Goal: Task Accomplishment & Management: Use online tool/utility

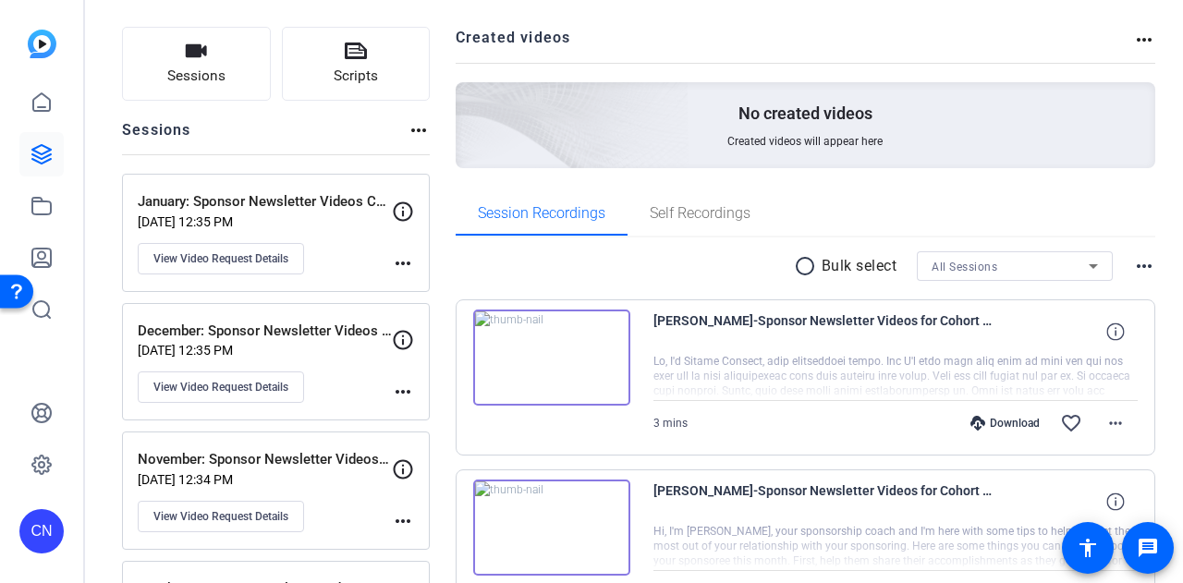
scroll to position [277, 0]
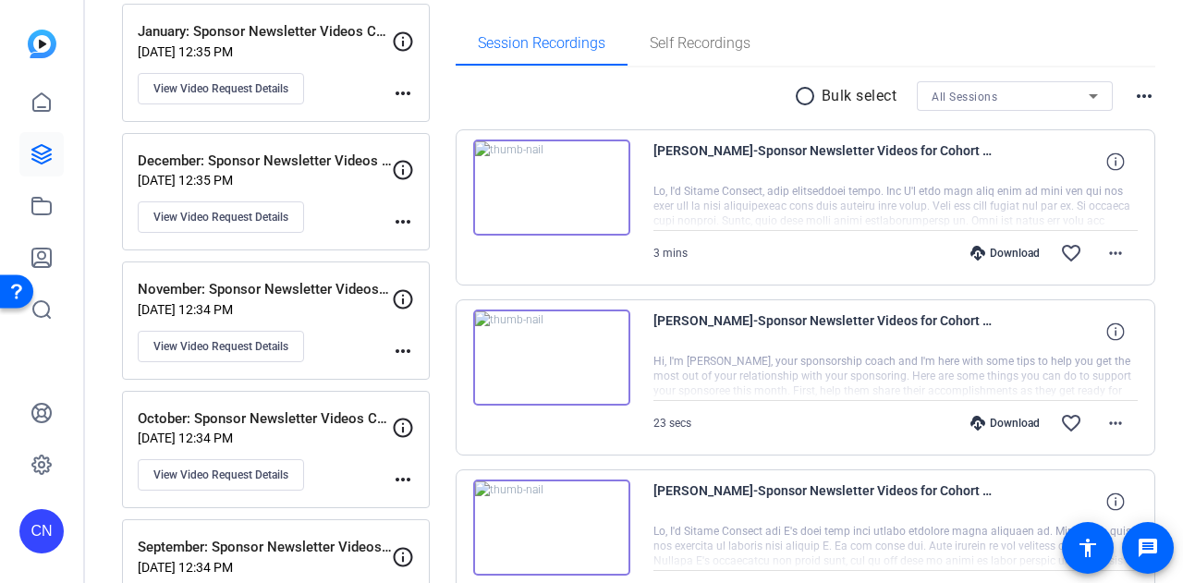
click at [546, 181] on img at bounding box center [551, 188] width 157 height 96
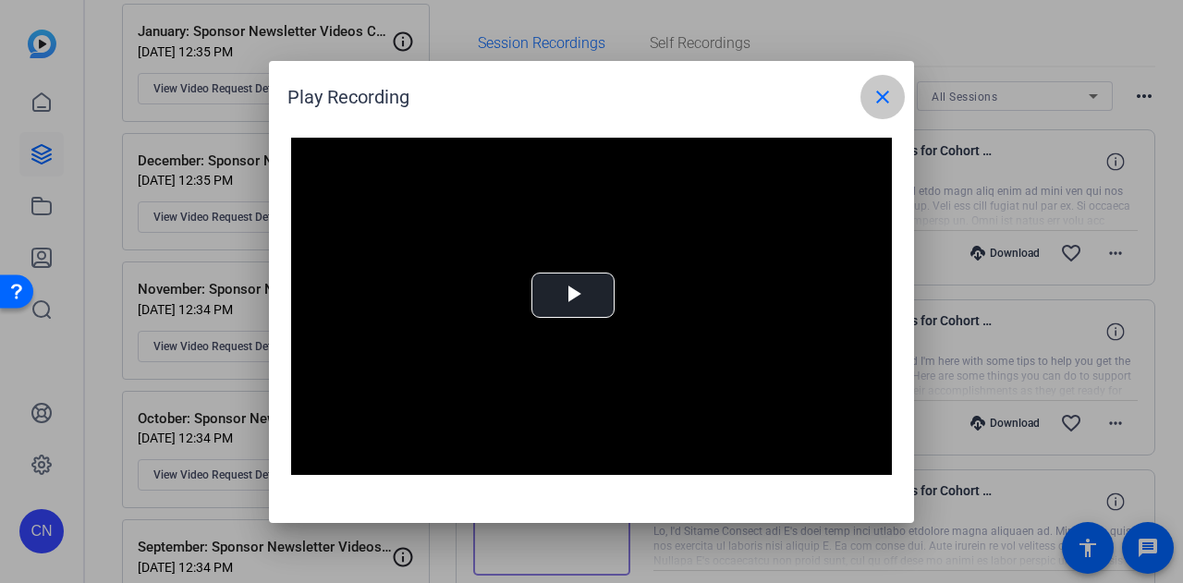
click at [879, 99] on mat-icon "close" at bounding box center [882, 97] width 22 height 22
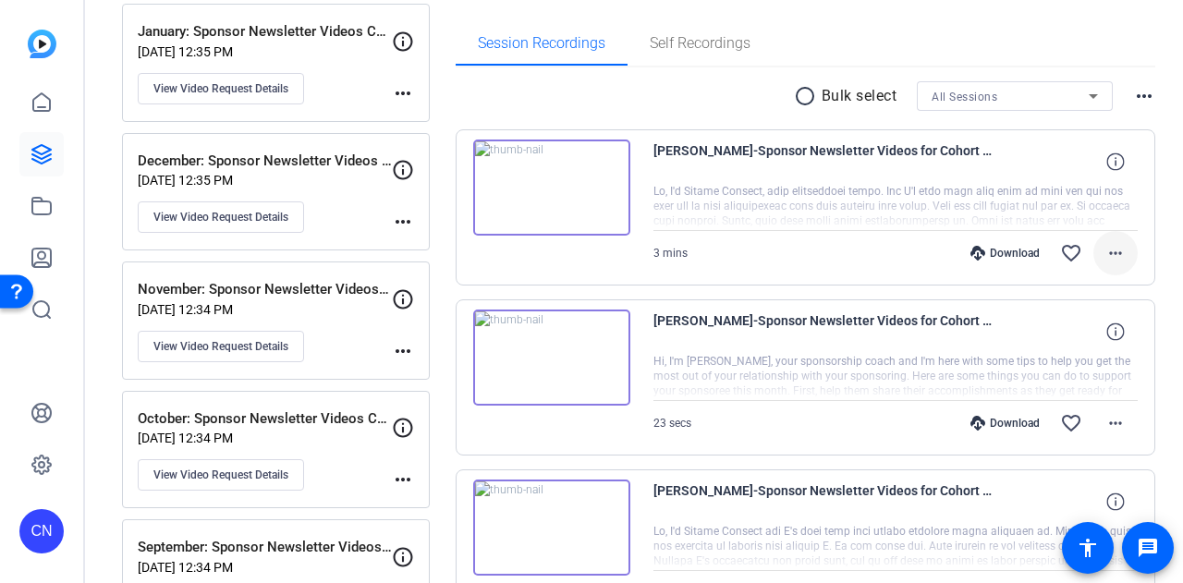
click at [1104, 249] on mat-icon "more_horiz" at bounding box center [1115, 253] width 22 height 22
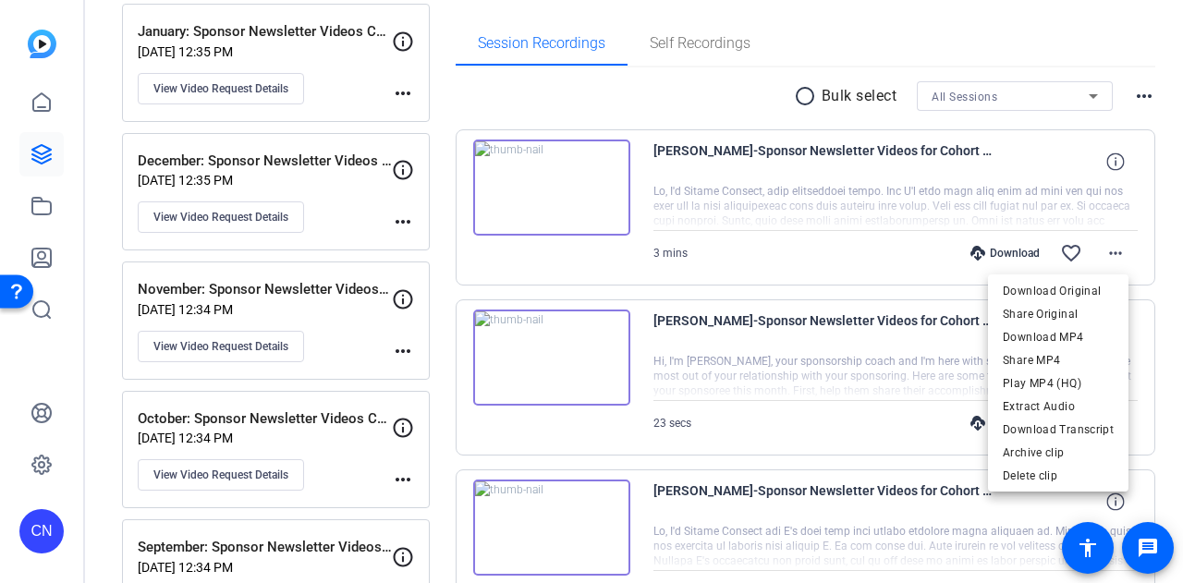
click at [1105, 158] on div at bounding box center [591, 291] width 1183 height 583
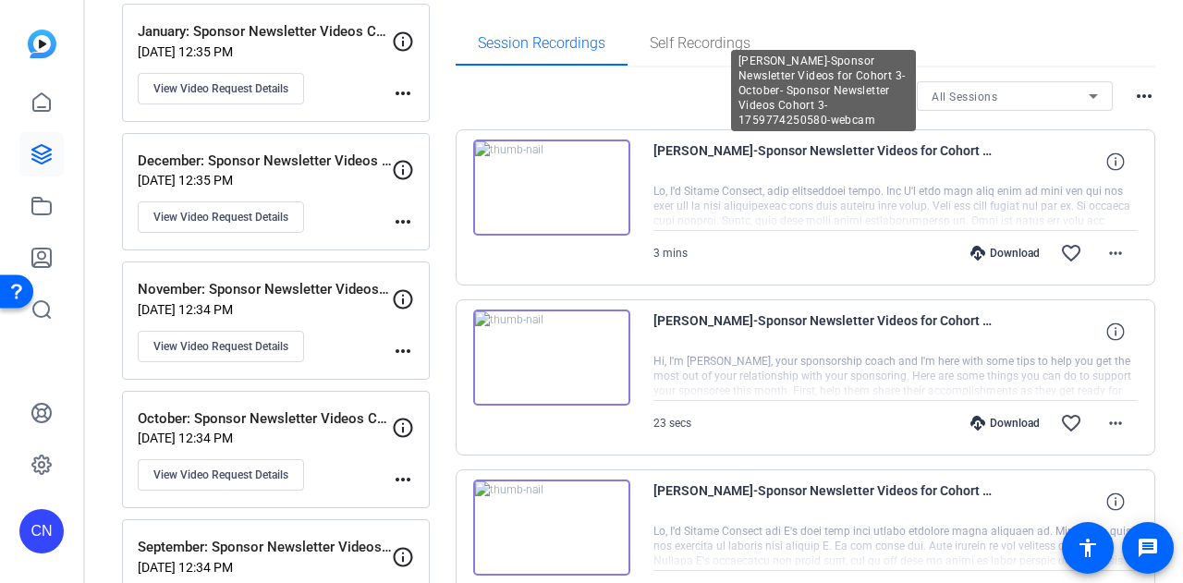
click at [868, 152] on span "[PERSON_NAME]-Sponsor Newsletter Videos for Cohort 3-October- Sponsor Newslette…" at bounding box center [824, 162] width 342 height 44
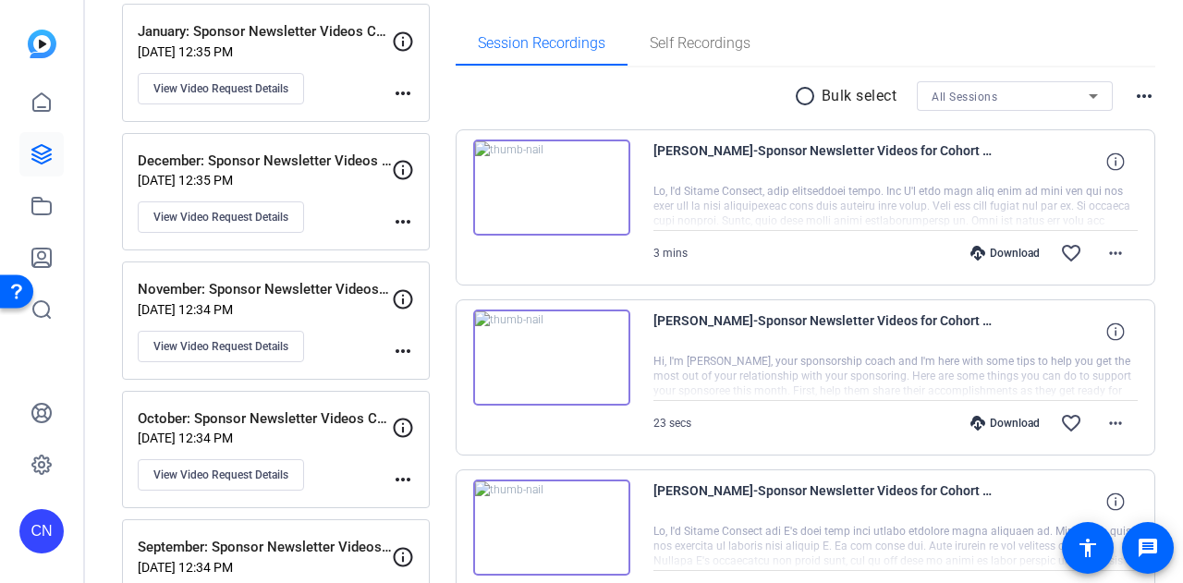
click at [934, 192] on div at bounding box center [895, 207] width 485 height 46
click at [1110, 164] on icon at bounding box center [1115, 161] width 18 height 18
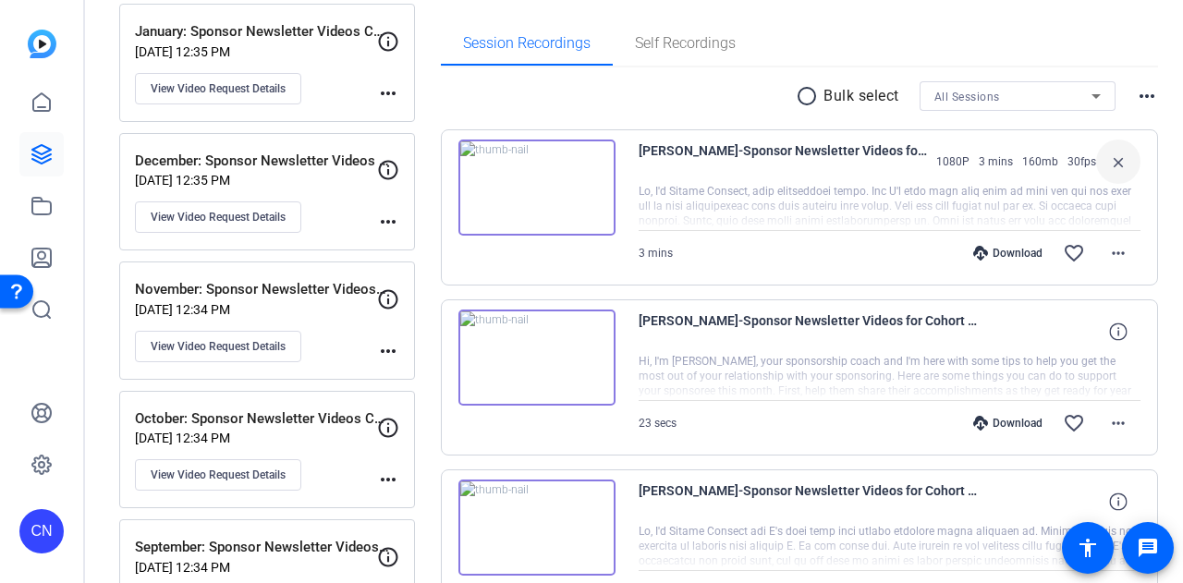
click at [816, 192] on div at bounding box center [889, 207] width 502 height 46
click at [998, 256] on div "Download" at bounding box center [1008, 253] width 88 height 15
click at [41, 152] on icon at bounding box center [41, 154] width 18 height 18
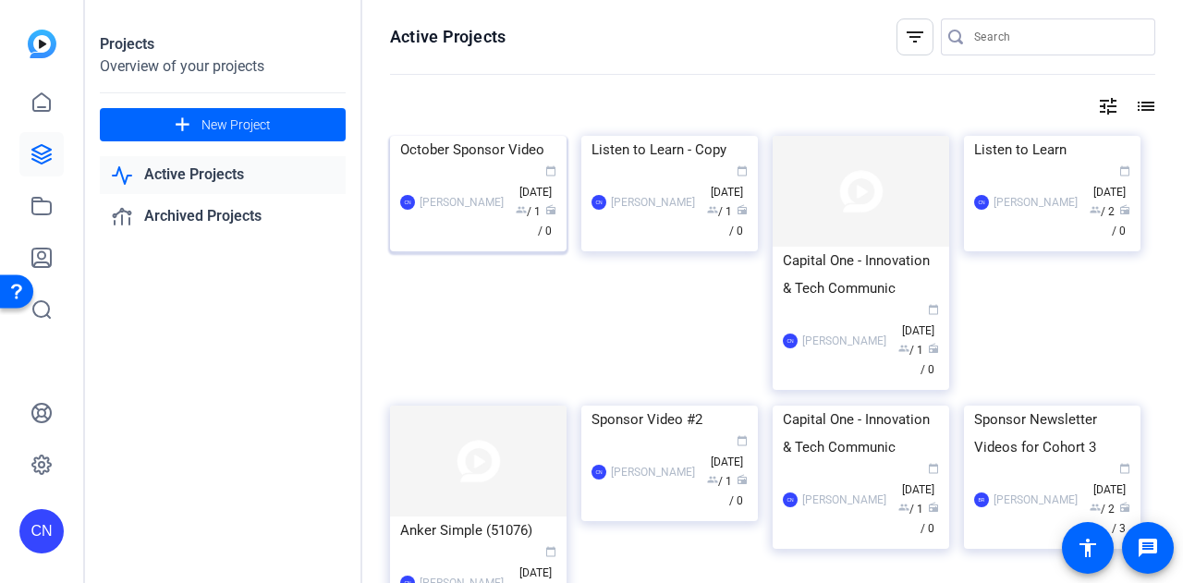
click at [465, 164] on div "October Sponsor Video" at bounding box center [478, 150] width 156 height 28
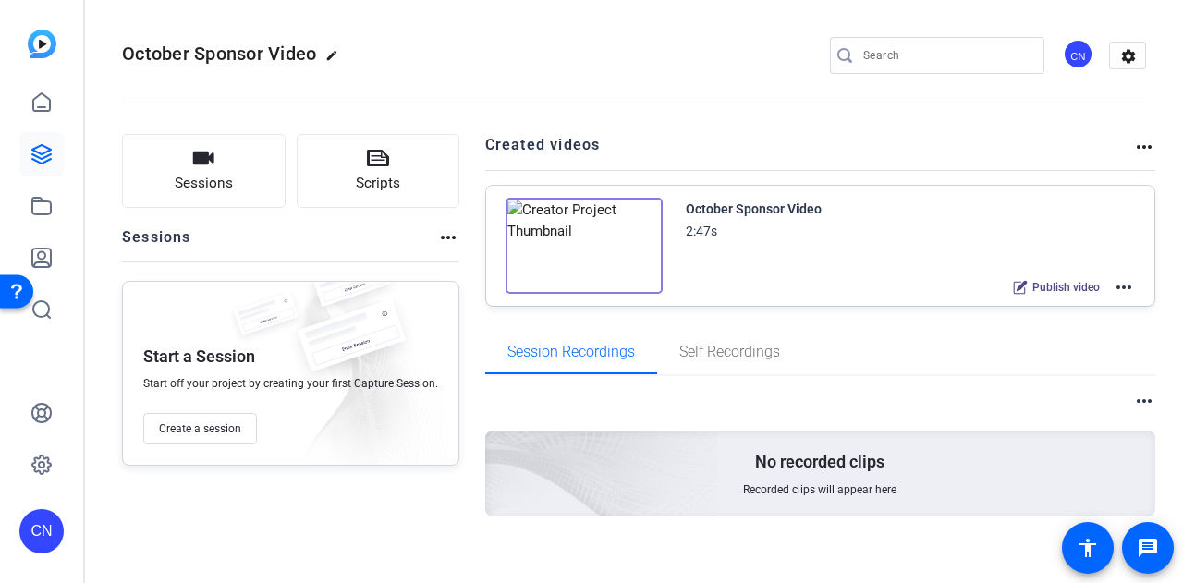
click at [582, 234] on img at bounding box center [583, 246] width 157 height 96
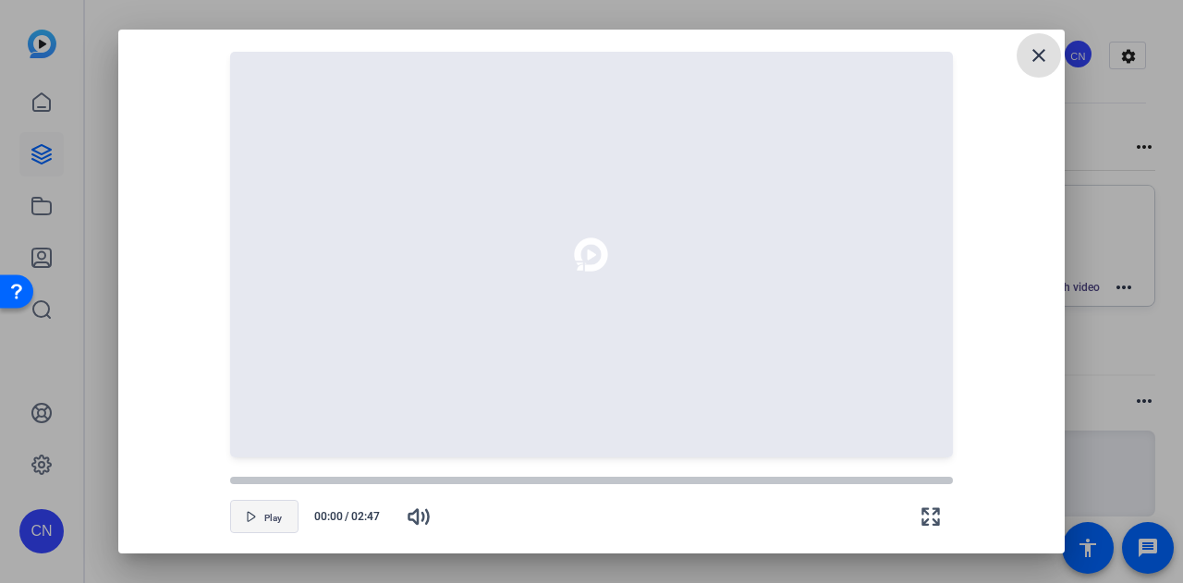
drag, startPoint x: 266, startPoint y: 518, endPoint x: 389, endPoint y: 492, distance: 125.6
click at [266, 518] on span "Play" at bounding box center [273, 518] width 18 height 11
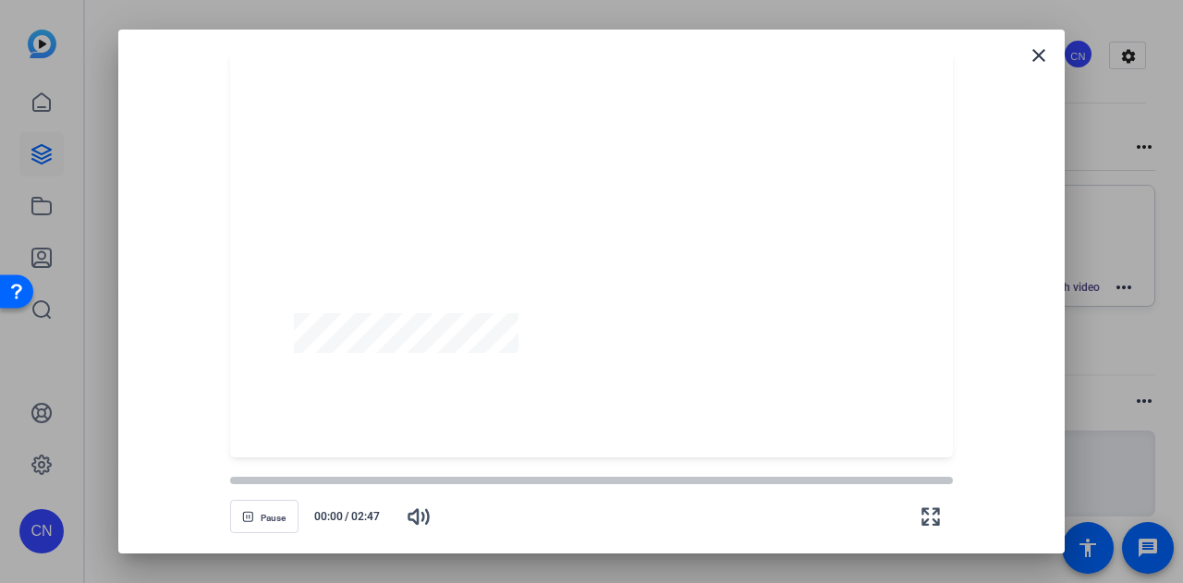
drag, startPoint x: 243, startPoint y: 479, endPoint x: 209, endPoint y: 479, distance: 34.2
click at [206, 476] on div "Pause 00:00 / 02:47" at bounding box center [591, 494] width 902 height 74
drag, startPoint x: 262, startPoint y: 478, endPoint x: 223, endPoint y: 478, distance: 39.7
click at [223, 478] on div at bounding box center [230, 481] width 16 height 16
drag, startPoint x: 239, startPoint y: 476, endPoint x: 193, endPoint y: 477, distance: 46.2
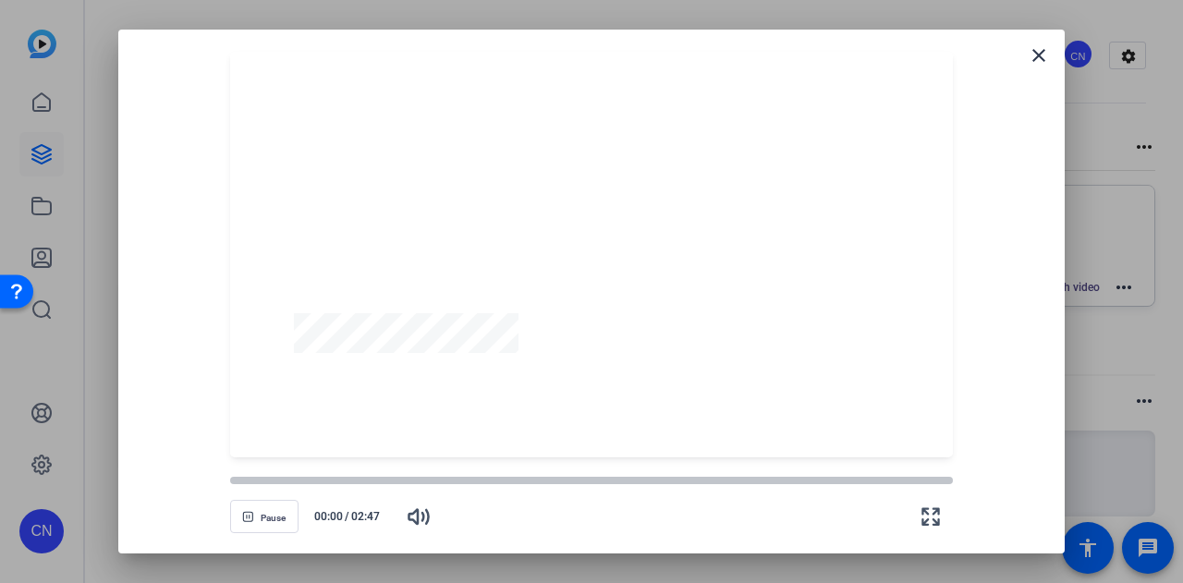
click at [193, 477] on div "Pause 00:00 / 02:47" at bounding box center [591, 494] width 902 height 74
click at [1040, 56] on mat-icon "close" at bounding box center [1038, 55] width 22 height 22
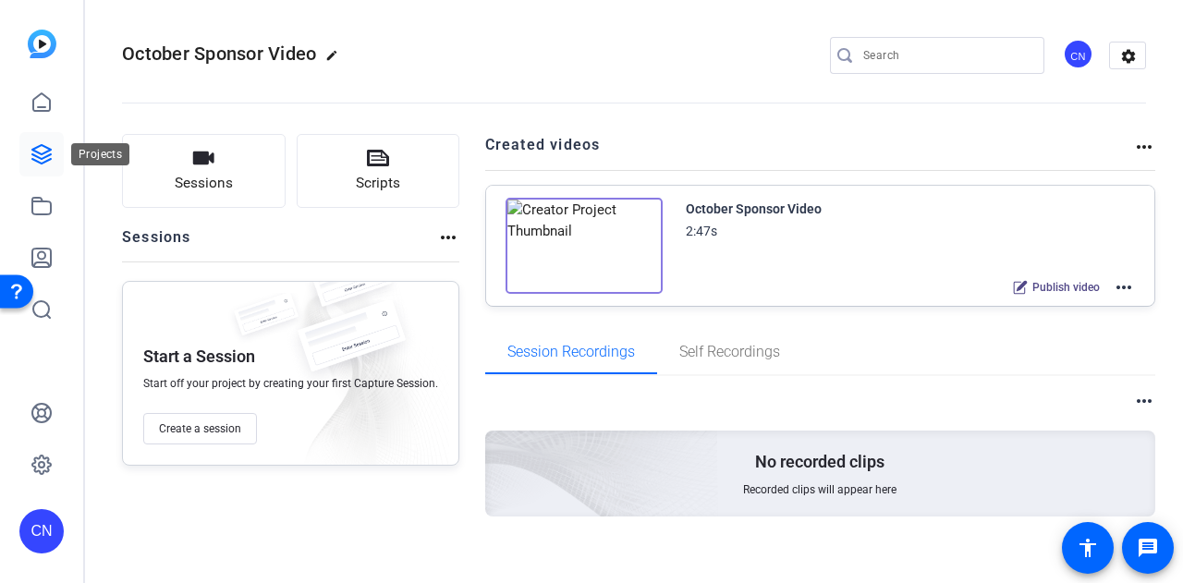
click at [38, 153] on icon at bounding box center [41, 154] width 22 height 22
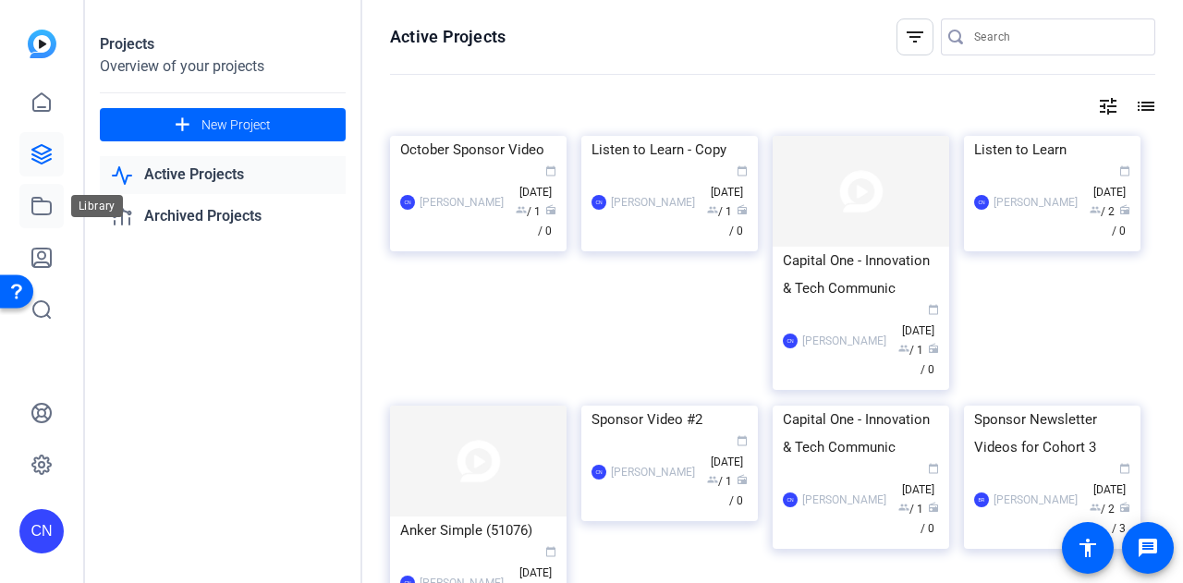
click at [38, 208] on icon at bounding box center [41, 206] width 22 height 22
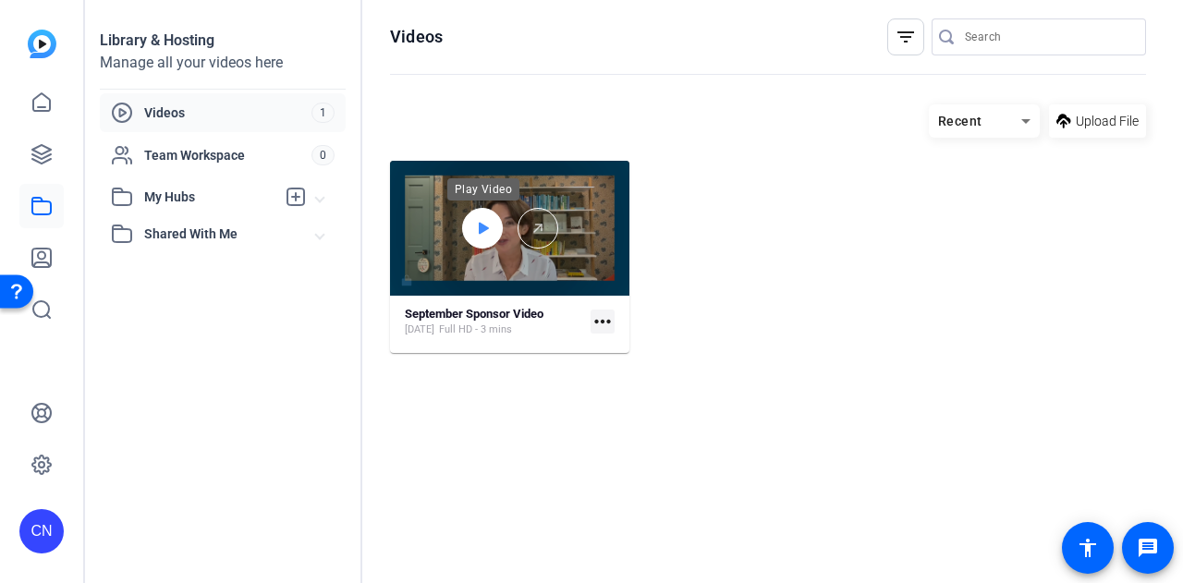
click at [479, 224] on icon at bounding box center [484, 228] width 10 height 12
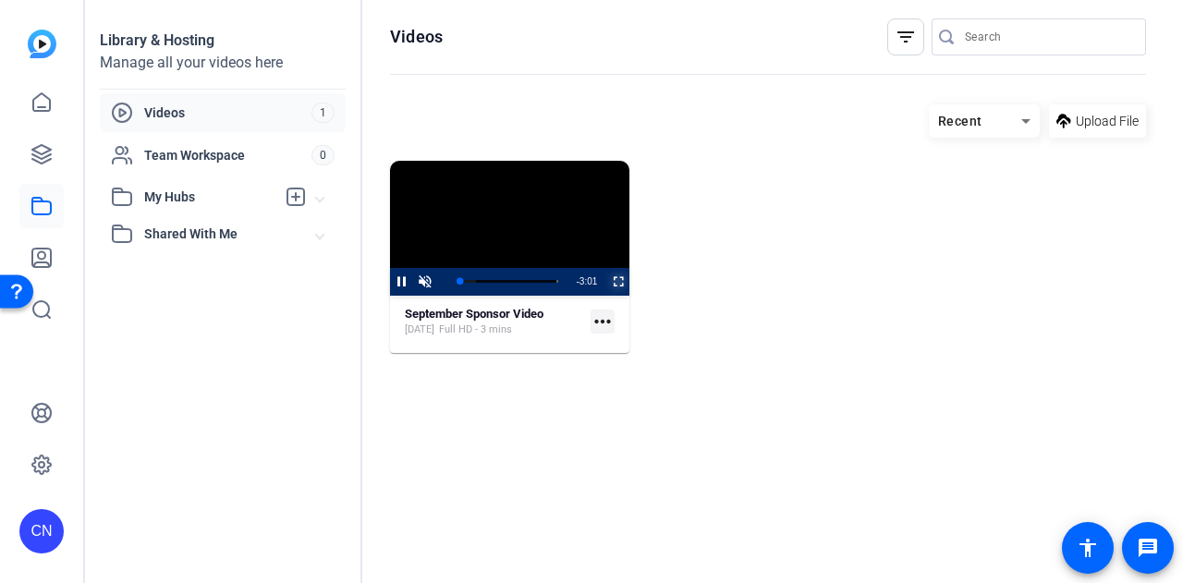
drag, startPoint x: 620, startPoint y: 278, endPoint x: 616, endPoint y: 389, distance: 110.9
click at [606, 278] on span "Video Player" at bounding box center [606, 282] width 0 height 28
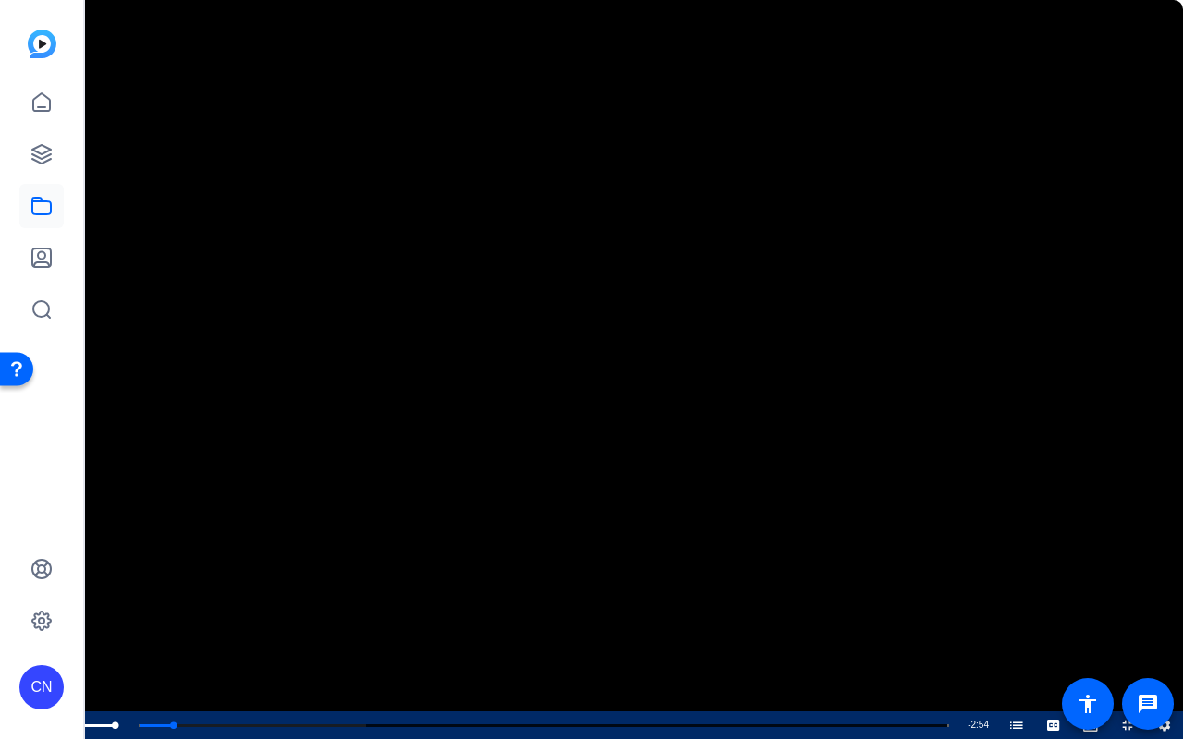
click at [55, 582] on span "Video Player" at bounding box center [55, 725] width 37 height 0
click at [187, 582] on div "Loaded : 50.07% 0:21 0:27 How to Support Your Sponsor (00:00)" at bounding box center [516, 725] width 884 height 28
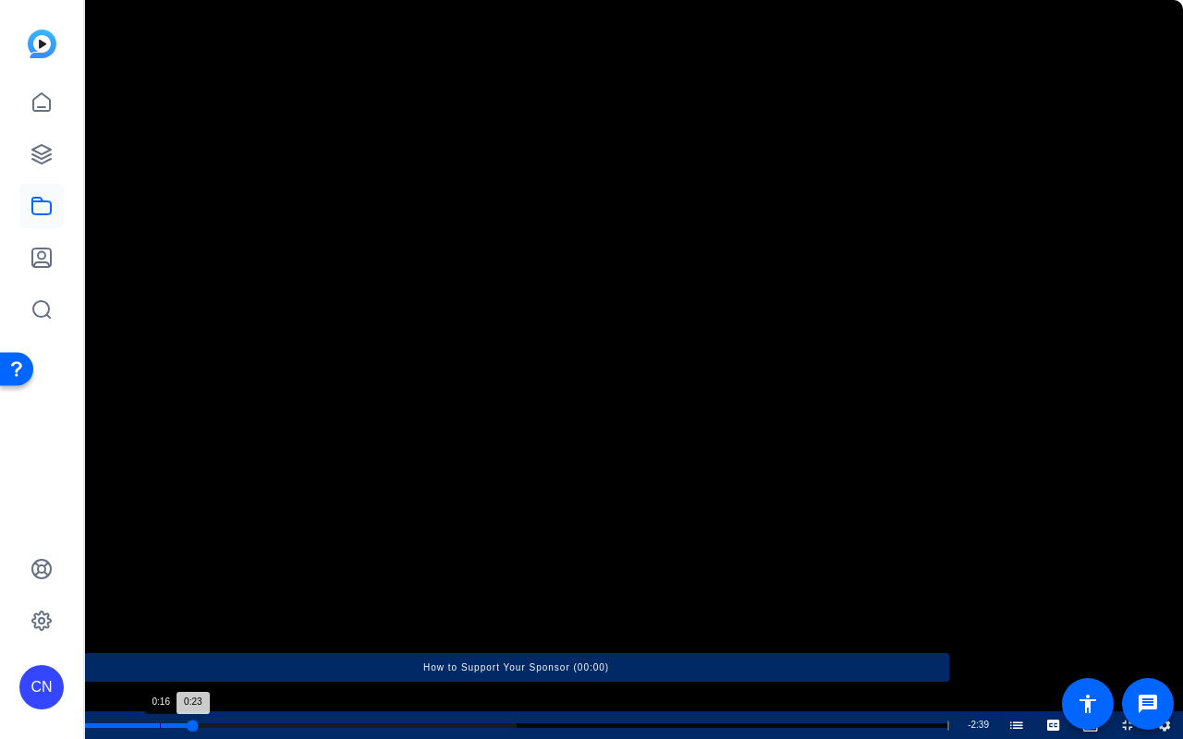
click at [160, 582] on div "Progress Bar" at bounding box center [516, 725] width 866 height 9
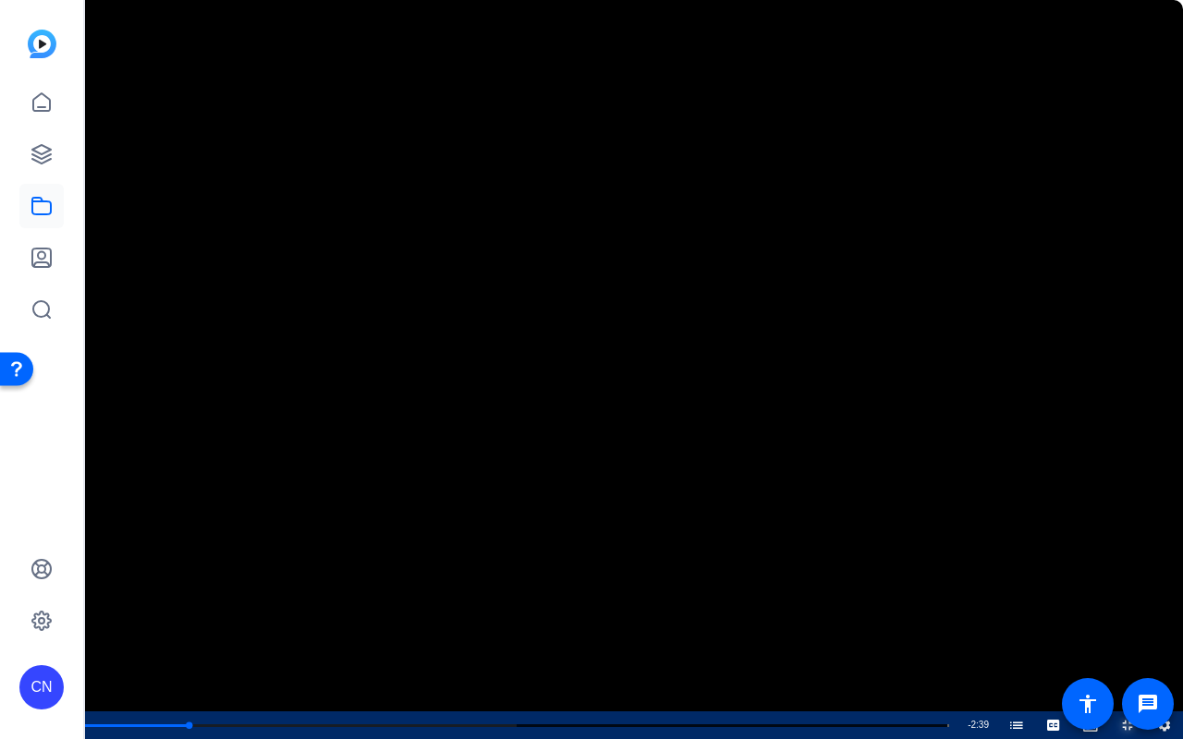
click at [1109, 582] on span "Video Player" at bounding box center [1109, 725] width 0 height 28
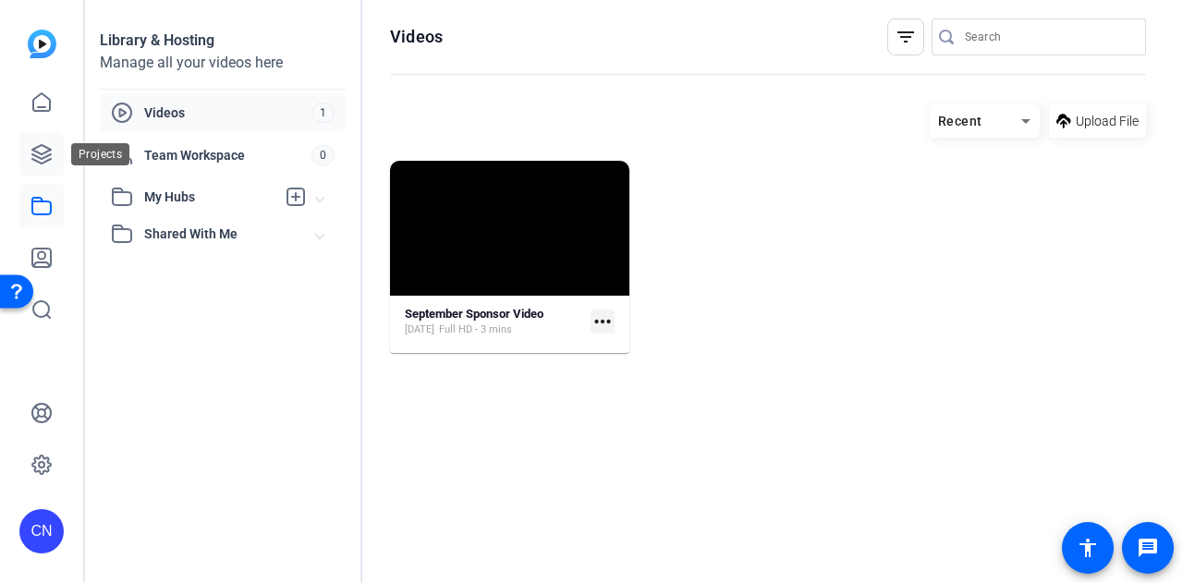
click at [44, 154] on icon at bounding box center [41, 154] width 22 height 22
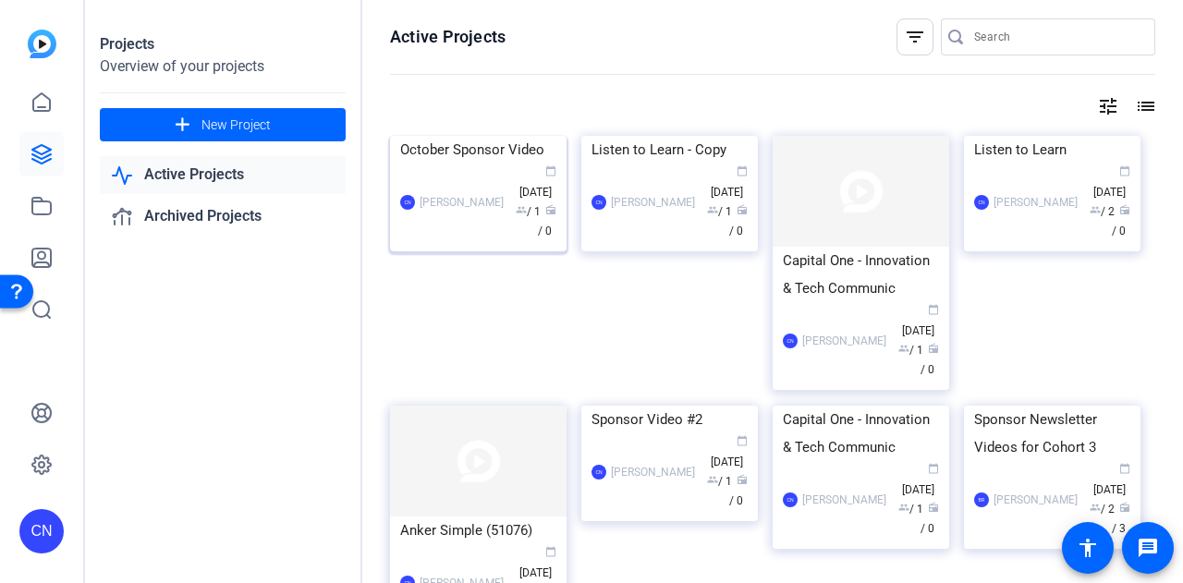
click at [471, 241] on div "CN [PERSON_NAME] calendar_today [DATE] group / 1 radio / 0" at bounding box center [478, 203] width 156 height 78
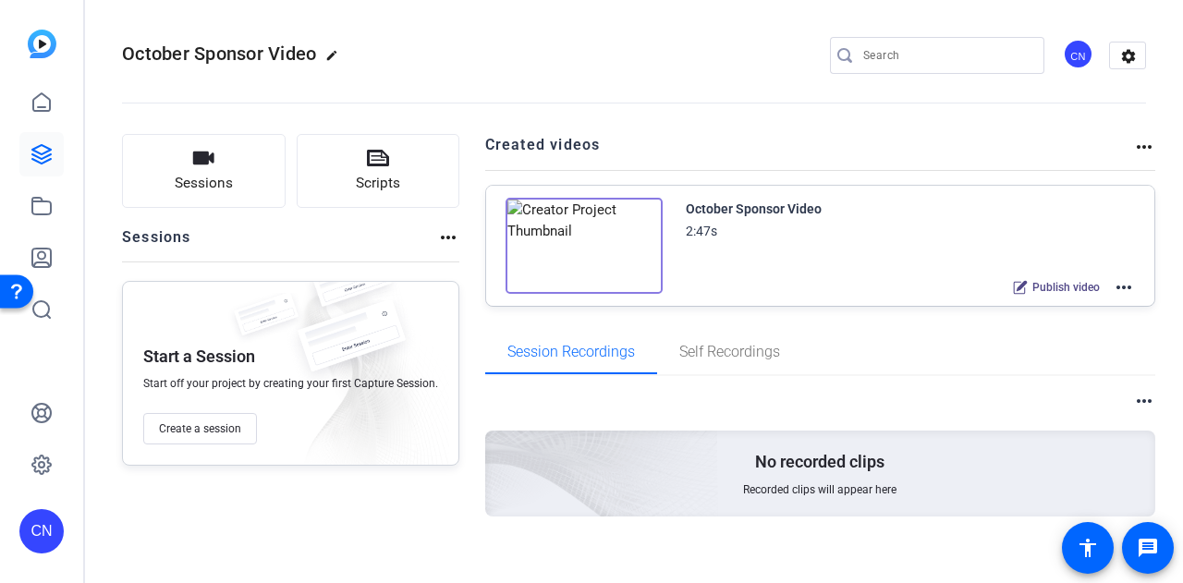
click at [1116, 287] on mat-icon "more_horiz" at bounding box center [1123, 287] width 22 height 22
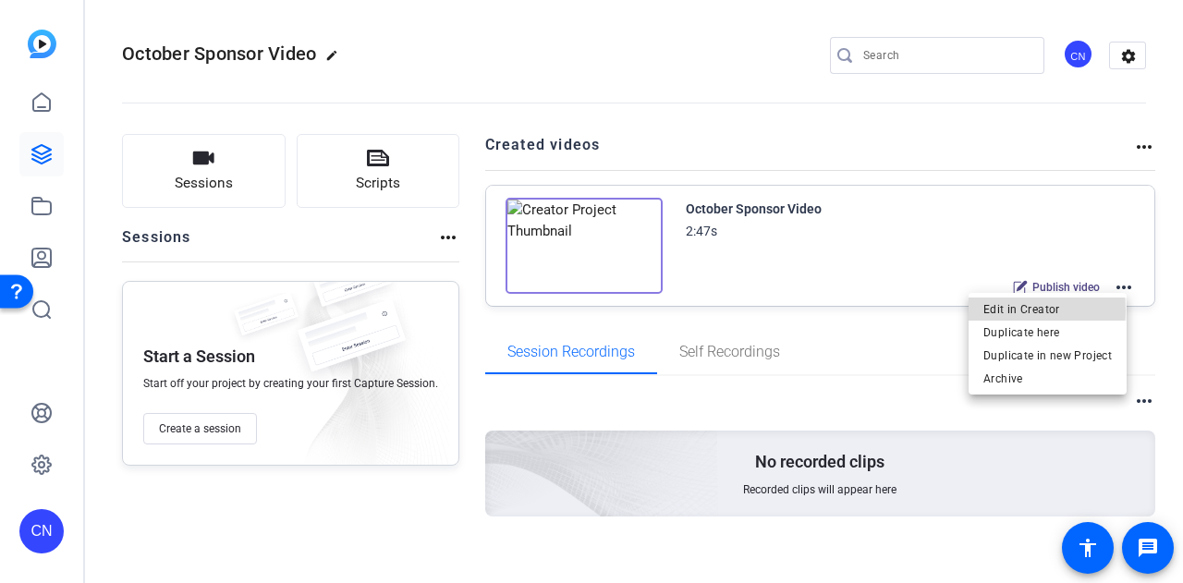
click at [1005, 309] on span "Edit in Creator" at bounding box center [1047, 308] width 128 height 22
